Goal: Information Seeking & Learning: Find specific fact

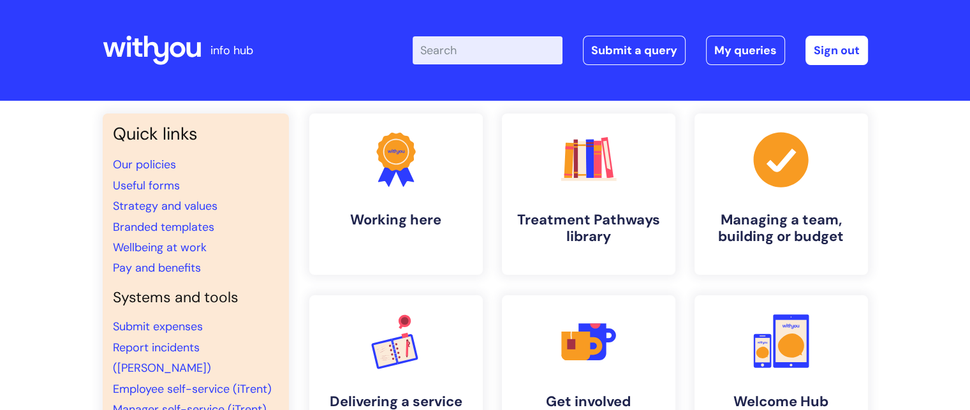
click at [493, 47] on input "Enter your search term here..." at bounding box center [487, 50] width 150 height 28
type input "recruitment"
click button "Search" at bounding box center [0, 0] width 0 height 0
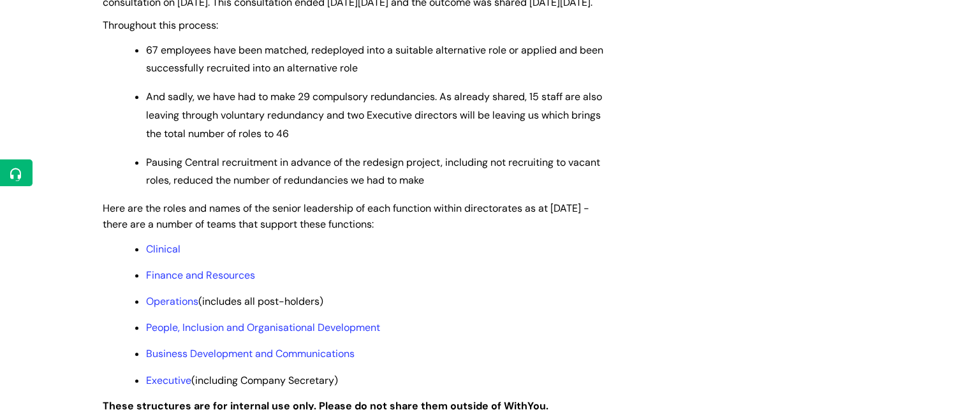
scroll to position [972, 0]
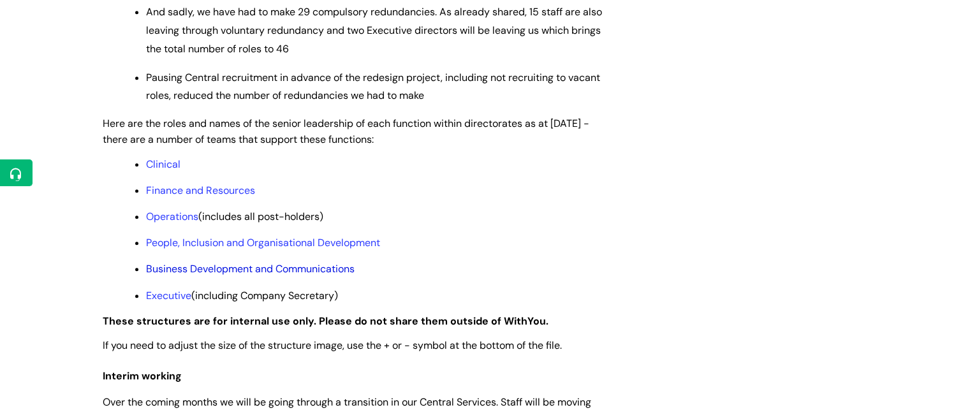
click at [216, 275] on link "Business Development and Communications" at bounding box center [250, 268] width 208 height 13
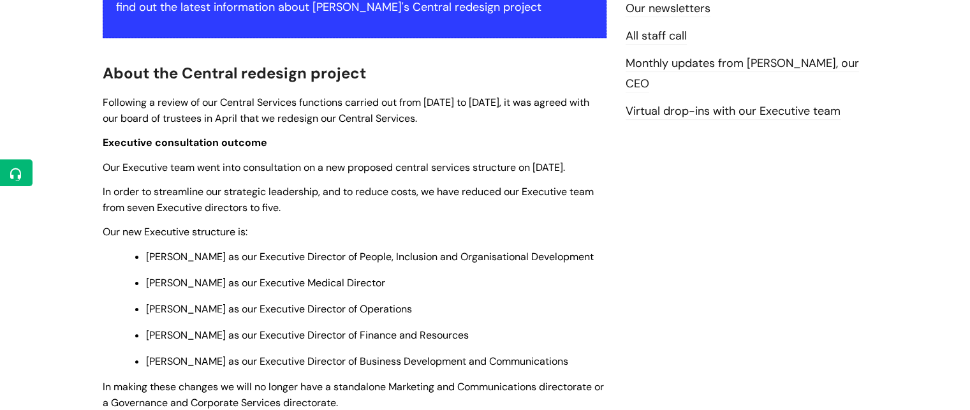
scroll to position [266, 0]
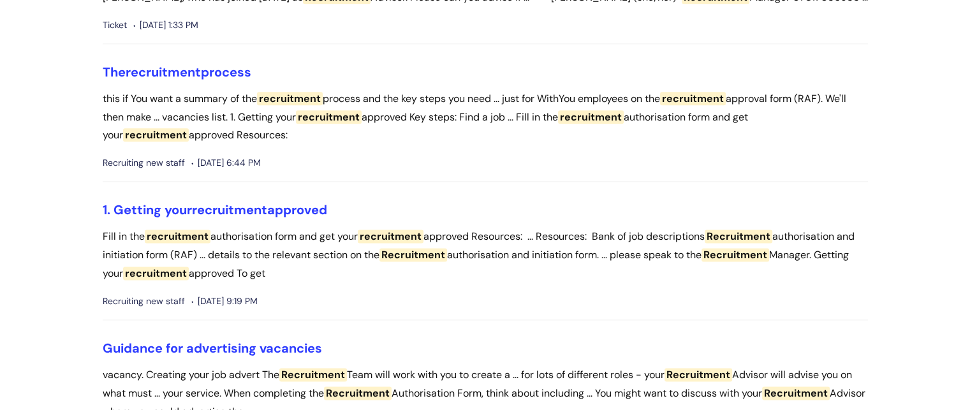
scroll to position [1785, 0]
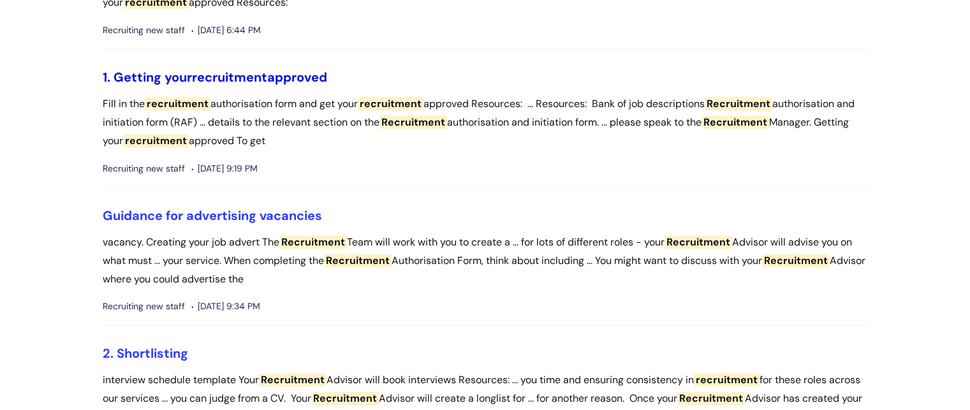
click at [262, 69] on span "recruitment" at bounding box center [229, 77] width 75 height 17
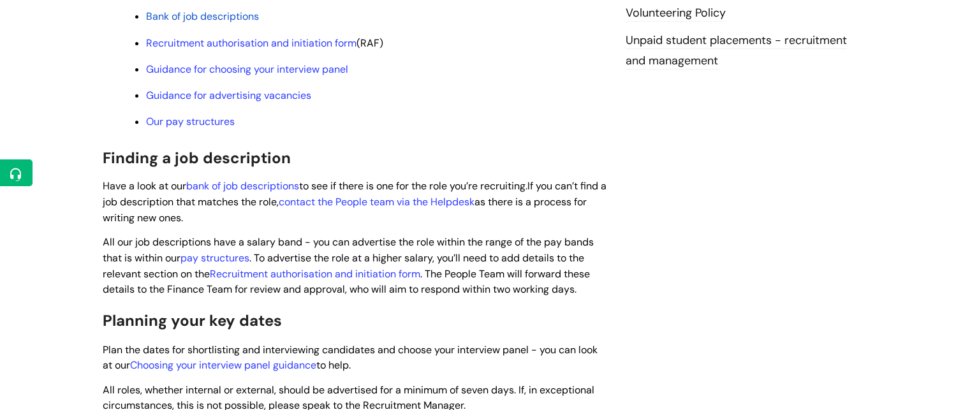
scroll to position [510, 0]
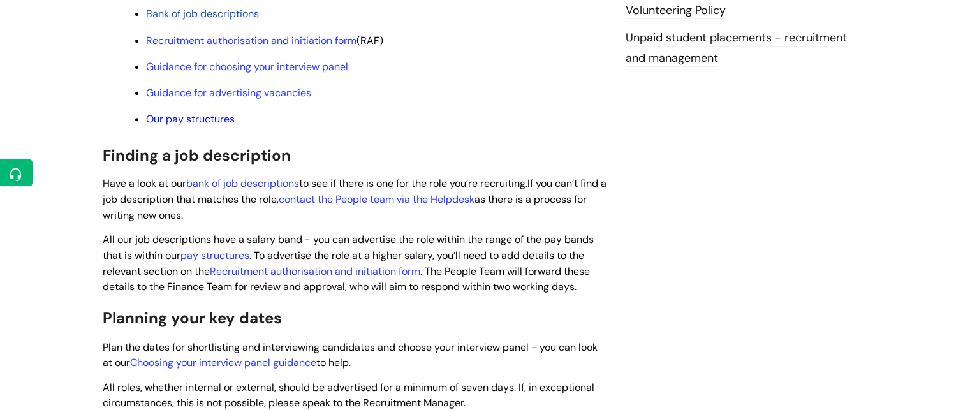
click at [203, 123] on link "Our pay structures" at bounding box center [190, 118] width 89 height 13
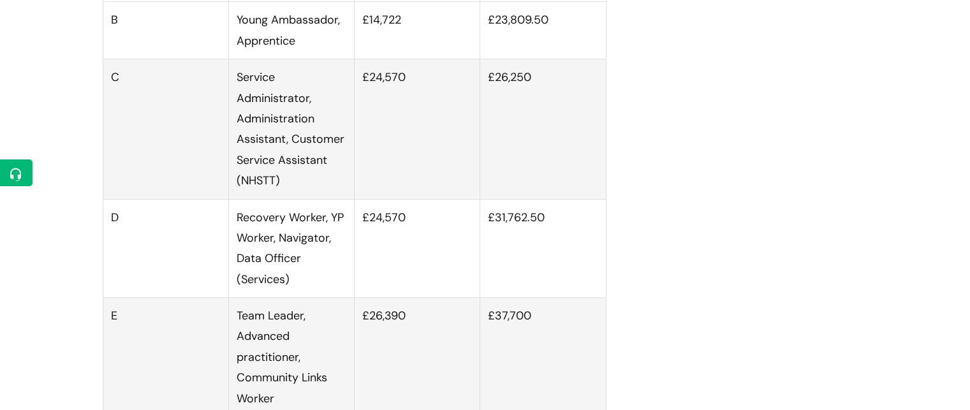
scroll to position [893, 0]
